Goal: Navigation & Orientation: Find specific page/section

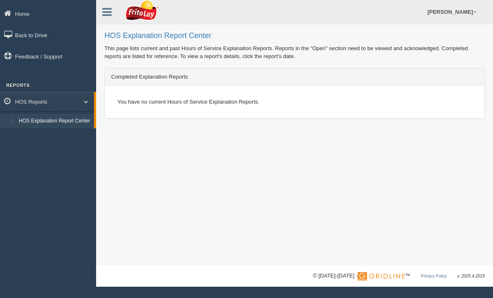
click at [18, 84] on h3 "Reports" at bounding box center [48, 85] width 96 height 5
click at [88, 100] on link "HOS Reports" at bounding box center [47, 101] width 94 height 19
click at [47, 98] on link "HOS Reports" at bounding box center [48, 101] width 96 height 19
click at [409, 88] on div "You have no current Hours of Service Explanation Reports." at bounding box center [295, 101] width 380 height 33
click at [31, 36] on link "Back to Drive" at bounding box center [48, 35] width 96 height 19
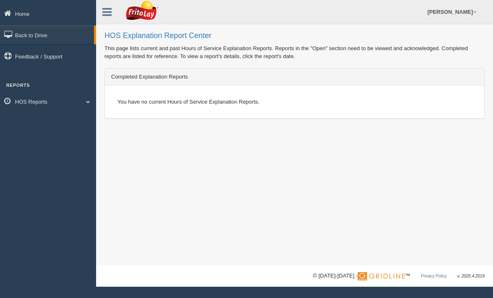
click at [21, 15] on link "Home" at bounding box center [48, 13] width 96 height 19
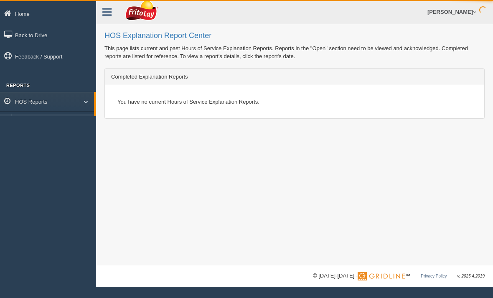
click at [112, 13] on link at bounding box center [107, 11] width 22 height 13
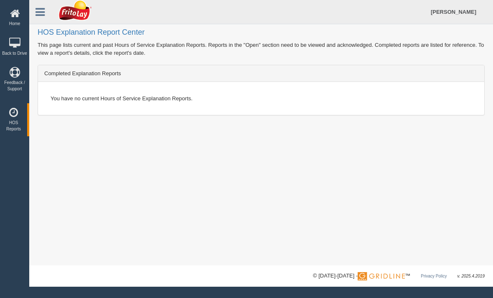
click at [41, 9] on icon at bounding box center [40, 12] width 9 height 11
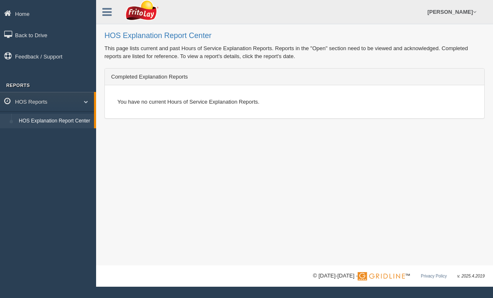
click at [86, 103] on span at bounding box center [82, 102] width 11 height 4
click at [76, 56] on link "Feedback / Support" at bounding box center [48, 56] width 96 height 19
click at [37, 18] on link "Home" at bounding box center [48, 13] width 96 height 19
click at [114, 8] on link at bounding box center [107, 11] width 22 height 13
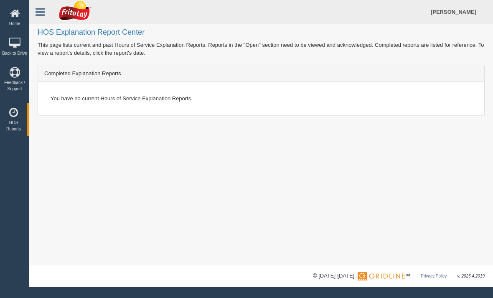
click at [15, 91] on link "Feedback / Support" at bounding box center [14, 79] width 29 height 33
click at [21, 53] on link "Back to Drive" at bounding box center [14, 47] width 29 height 27
